Goal: Check status: Check status

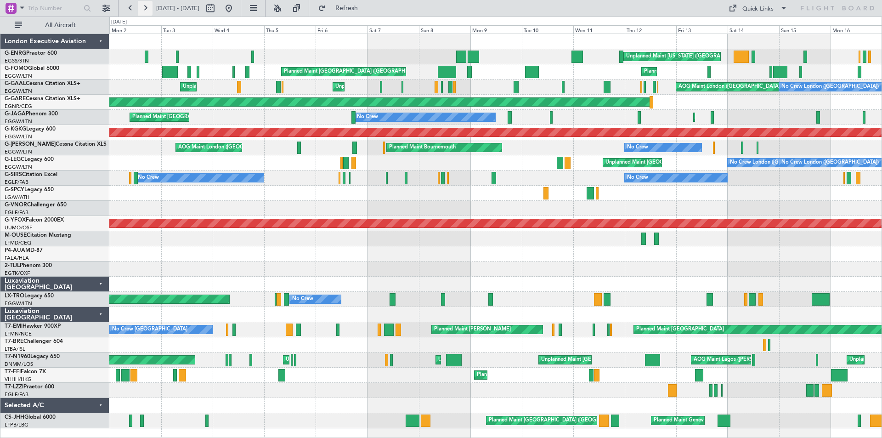
click at [147, 10] on button at bounding box center [145, 8] width 15 height 15
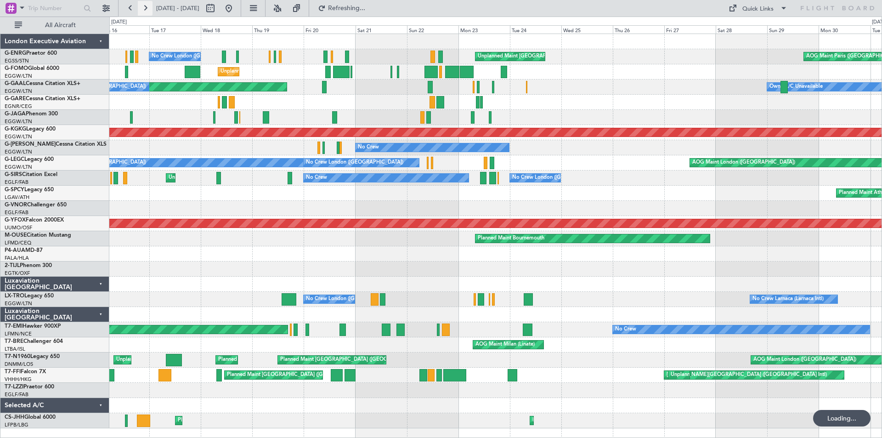
click at [147, 10] on button at bounding box center [145, 8] width 15 height 15
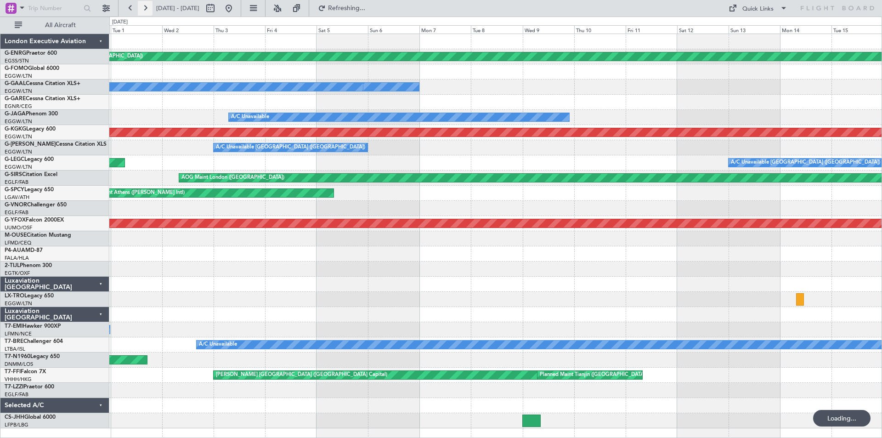
click at [147, 10] on button at bounding box center [145, 8] width 15 height 15
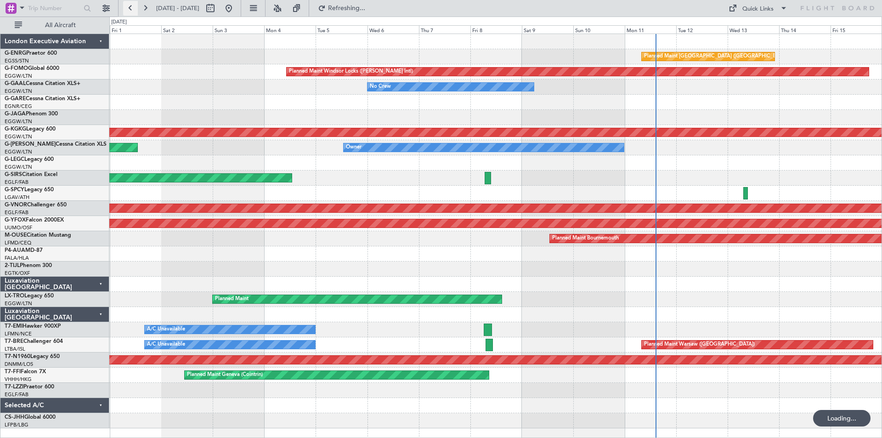
click at [133, 9] on button at bounding box center [130, 8] width 15 height 15
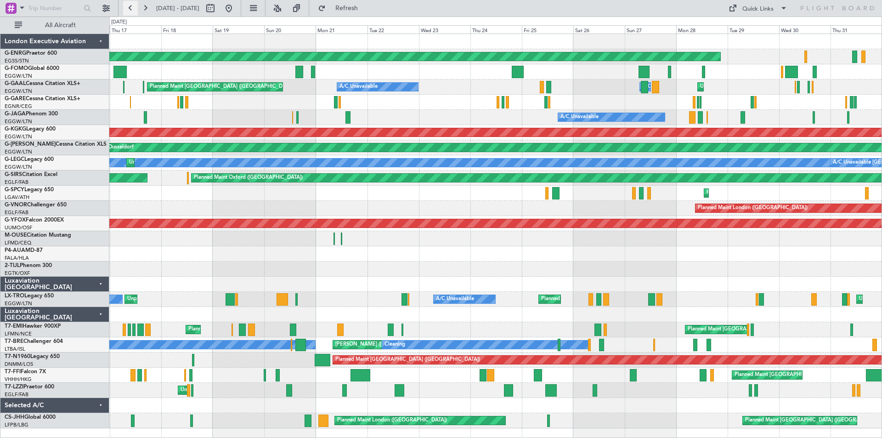
click at [131, 11] on button at bounding box center [130, 8] width 15 height 15
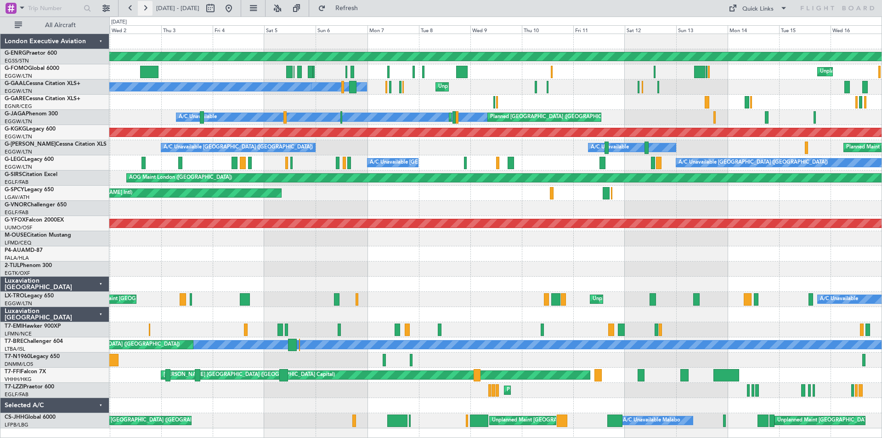
click at [148, 6] on button at bounding box center [145, 8] width 15 height 15
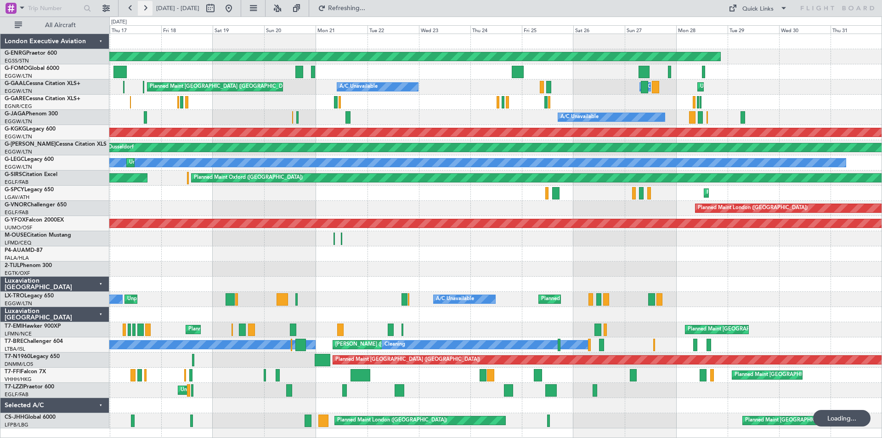
click at [148, 6] on button at bounding box center [145, 8] width 15 height 15
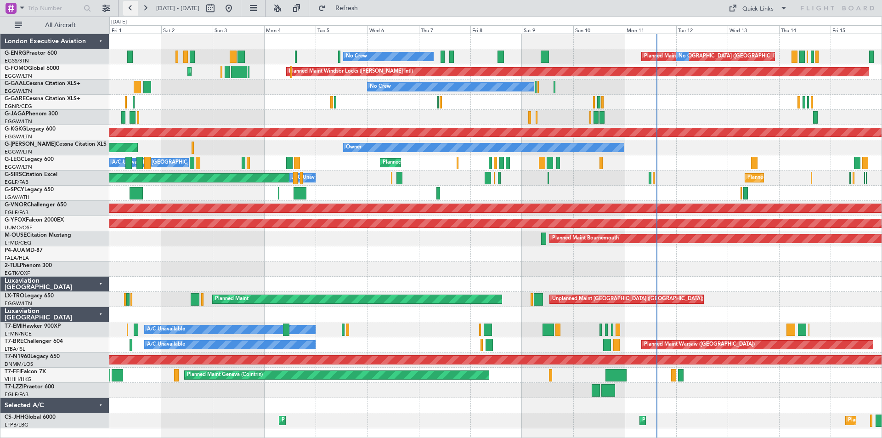
click at [132, 7] on button at bounding box center [130, 8] width 15 height 15
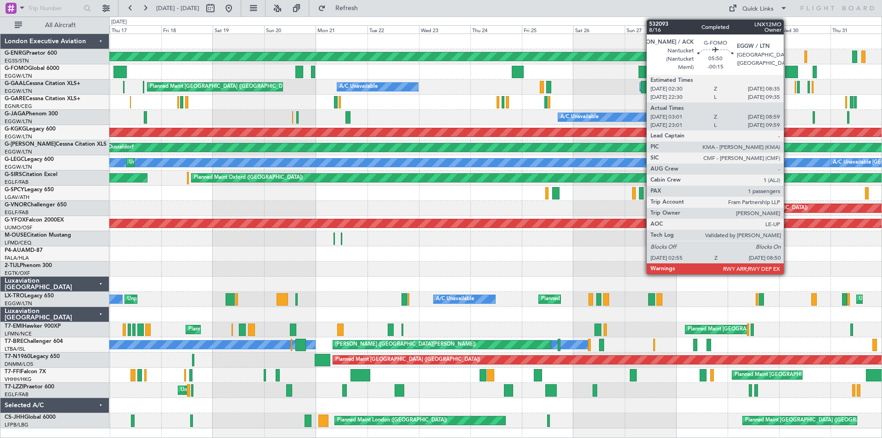
click at [788, 73] on div at bounding box center [791, 72] width 13 height 12
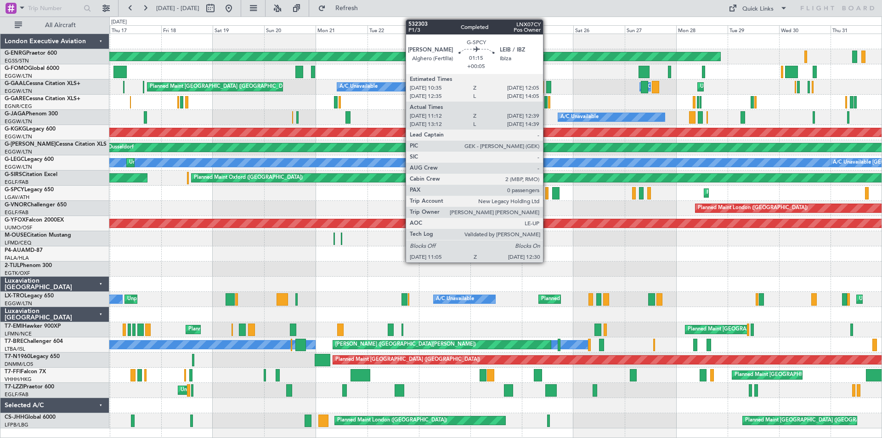
click at [547, 196] on div at bounding box center [547, 193] width 3 height 12
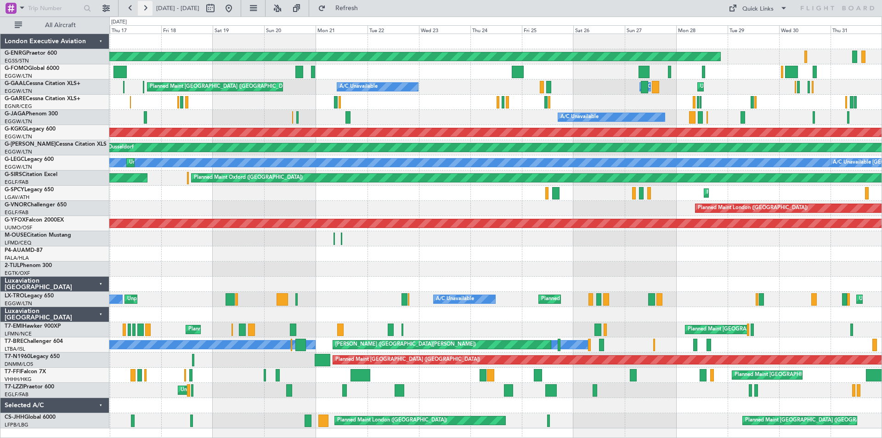
click at [143, 9] on button at bounding box center [145, 8] width 15 height 15
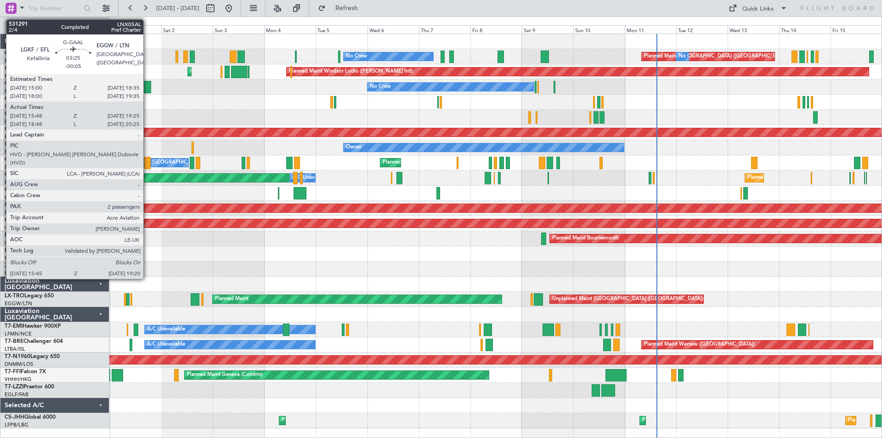
click at [148, 91] on div at bounding box center [147, 87] width 8 height 12
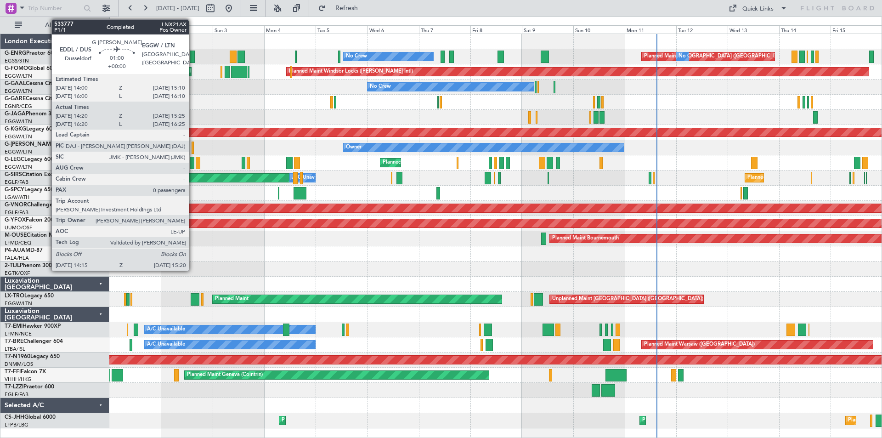
click at [193, 148] on div at bounding box center [193, 148] width 3 height 12
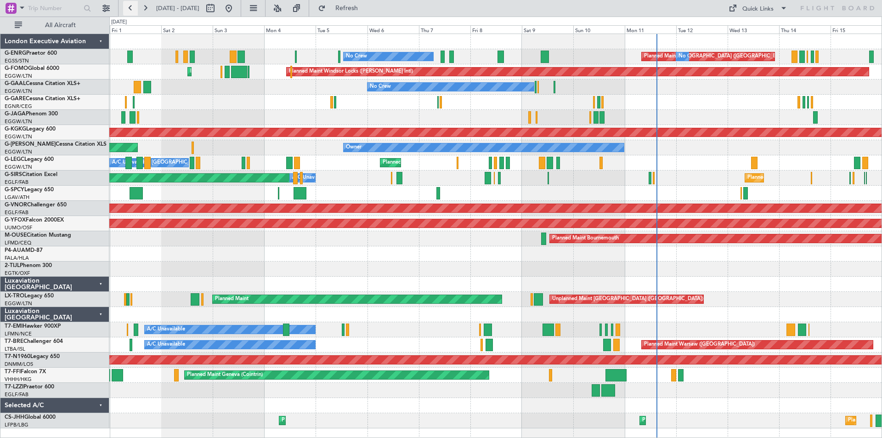
click at [131, 9] on button at bounding box center [130, 8] width 15 height 15
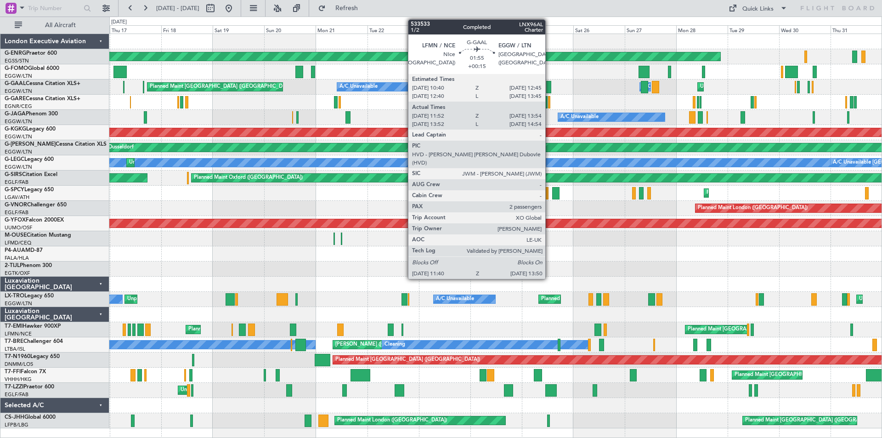
click at [550, 90] on div at bounding box center [548, 87] width 5 height 12
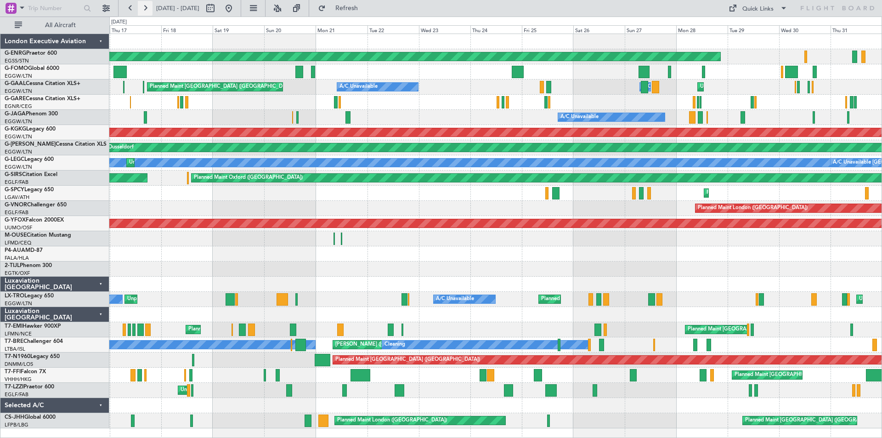
click at [146, 8] on button at bounding box center [145, 8] width 15 height 15
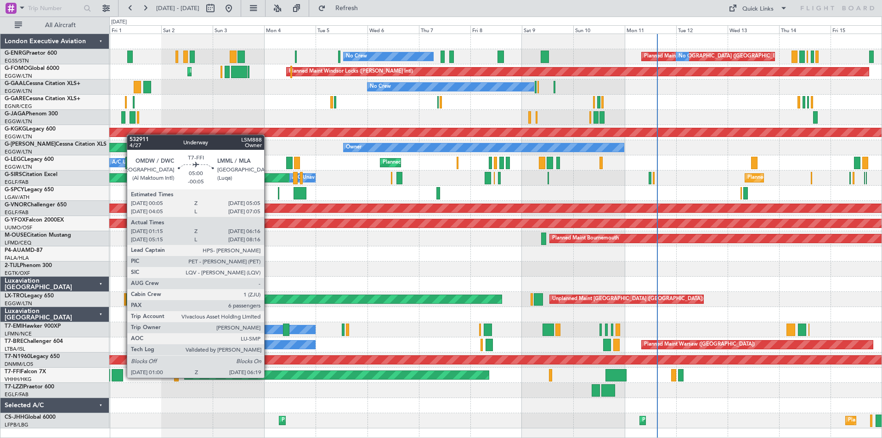
click at [122, 377] on div at bounding box center [117, 375] width 11 height 12
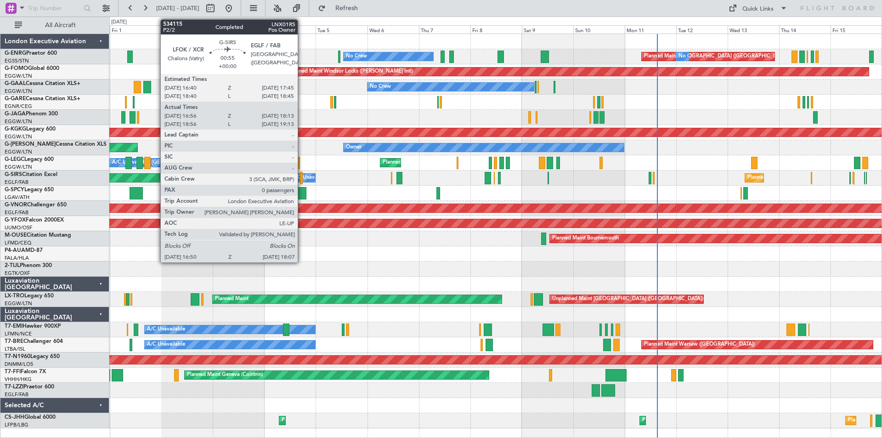
click at [302, 179] on div at bounding box center [301, 178] width 3 height 12
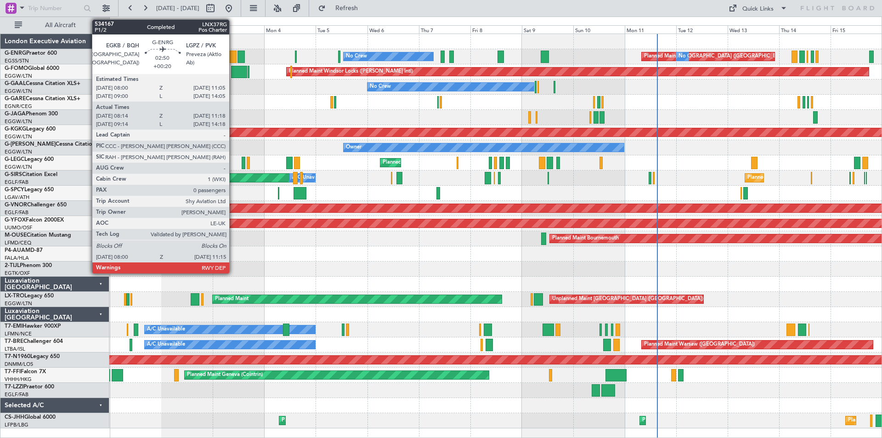
click at [233, 60] on div at bounding box center [233, 57] width 7 height 12
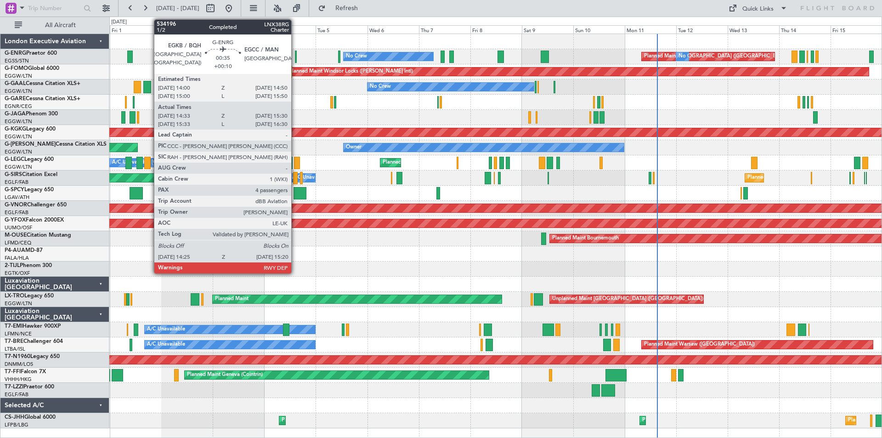
click at [296, 57] on div at bounding box center [296, 57] width 2 height 12
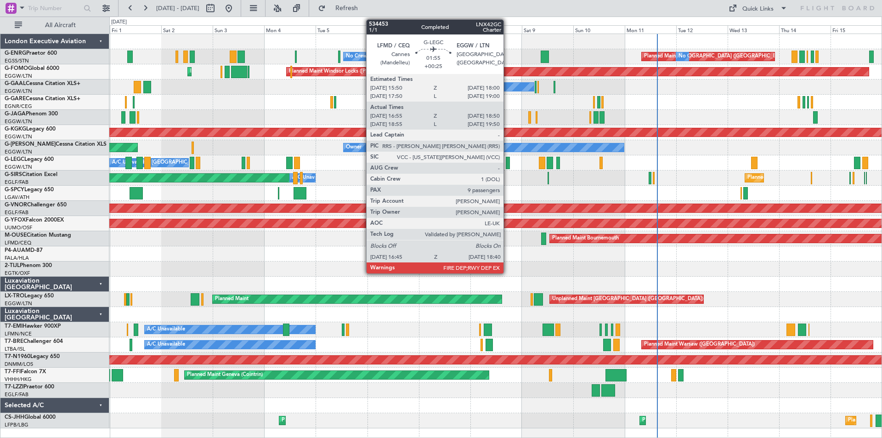
click at [508, 162] on div at bounding box center [508, 163] width 4 height 12
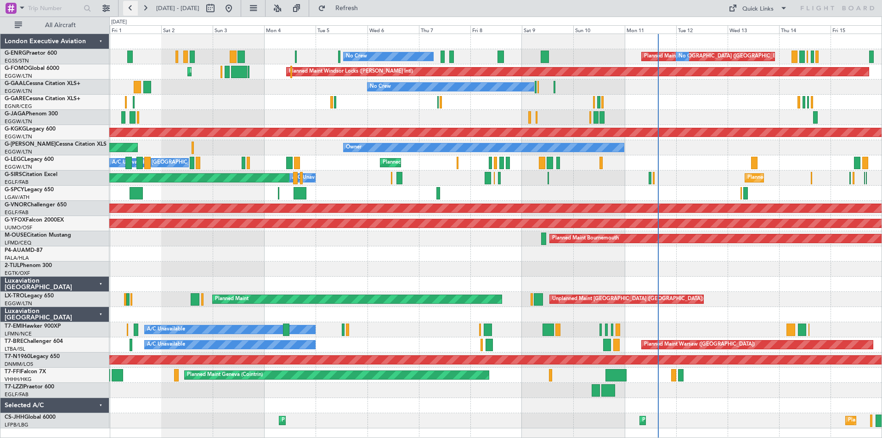
click at [130, 7] on button at bounding box center [130, 8] width 15 height 15
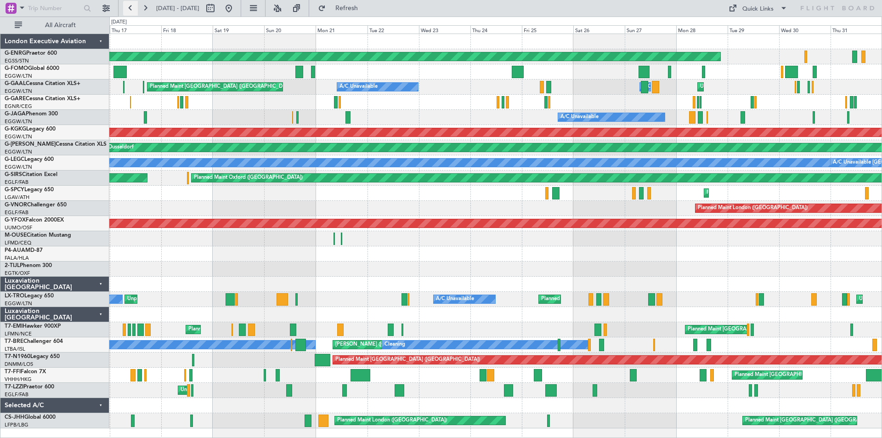
click at [136, 10] on button at bounding box center [130, 8] width 15 height 15
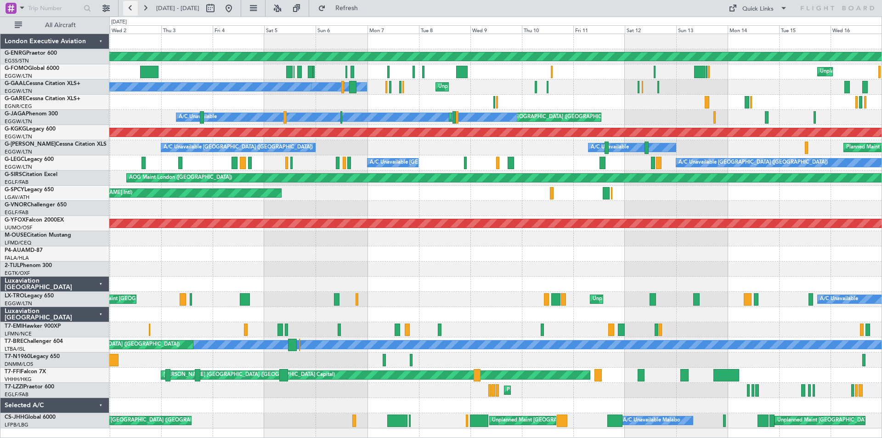
click at [127, 10] on button at bounding box center [130, 8] width 15 height 15
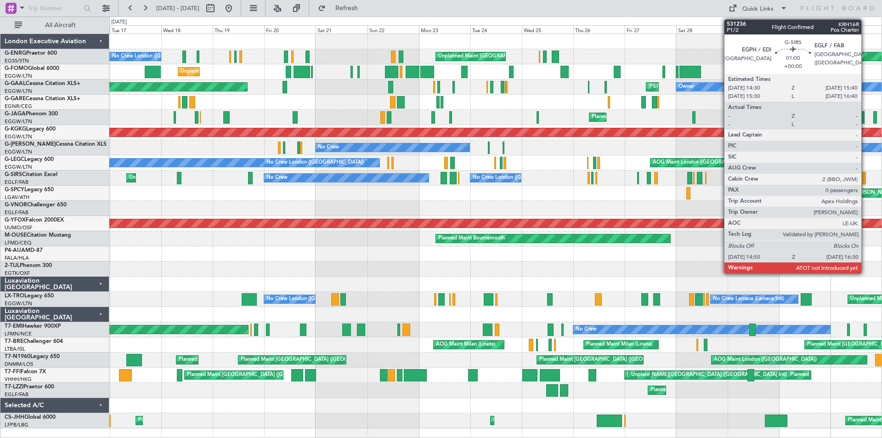
click at [866, 181] on div at bounding box center [865, 178] width 4 height 12
